Goal: Check status: Check status

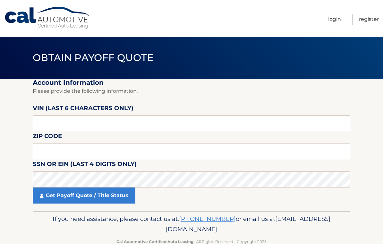
click at [115, 137] on fieldset "Account Information Please provide the following information. [PERSON_NAME] (la…" at bounding box center [192, 145] width 318 height 132
click at [129, 126] on input "text" at bounding box center [192, 123] width 318 height 16
type input "191660"
click at [190, 158] on input "text" at bounding box center [192, 151] width 318 height 16
type input "19038"
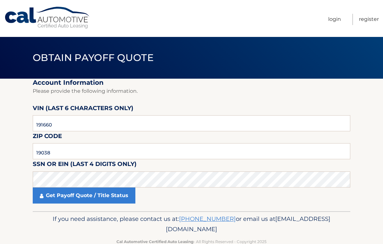
click at [121, 196] on link "Get Payoff Quote / Title Status" at bounding box center [84, 195] width 103 height 16
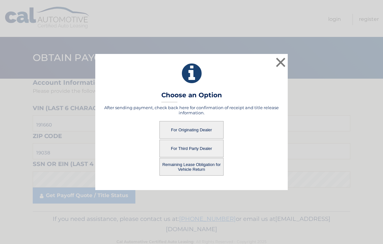
click at [208, 130] on button "For Originating Dealer" at bounding box center [191, 130] width 64 height 18
click at [209, 133] on button "For Originating Dealer" at bounding box center [191, 130] width 64 height 18
click at [204, 172] on button "Remaining Lease Obligation for Vehicle Return" at bounding box center [191, 167] width 64 height 18
